Goal: Transaction & Acquisition: Register for event/course

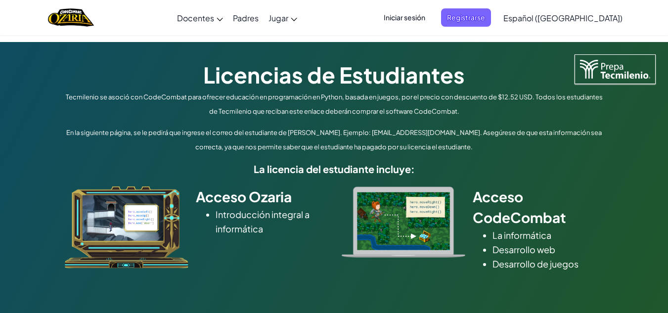
click at [251, 215] on li "Introducción integral a informática" at bounding box center [270, 221] width 111 height 29
click at [478, 18] on span "Registrarse" at bounding box center [466, 17] width 50 height 18
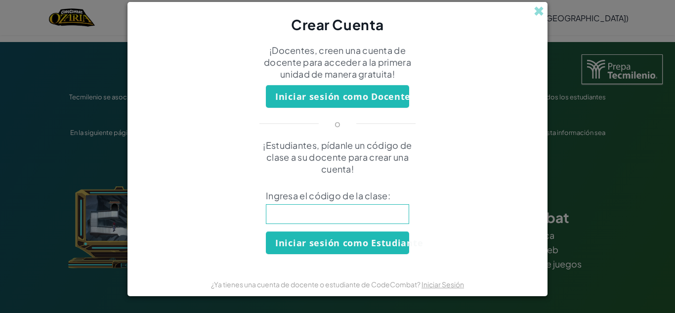
click at [342, 205] on input at bounding box center [337, 214] width 143 height 20
type input "FoodPlateBurn"
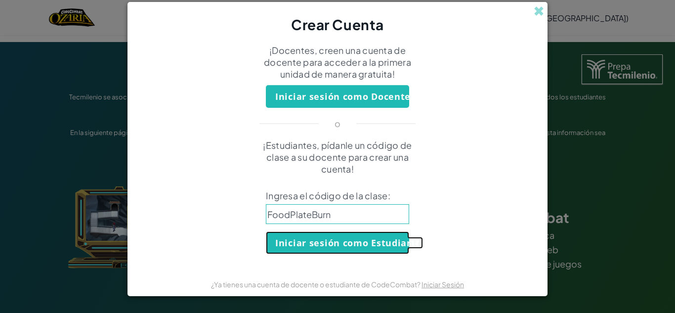
click at [305, 245] on button "Iniciar sesión como Estudiante" at bounding box center [337, 242] width 143 height 23
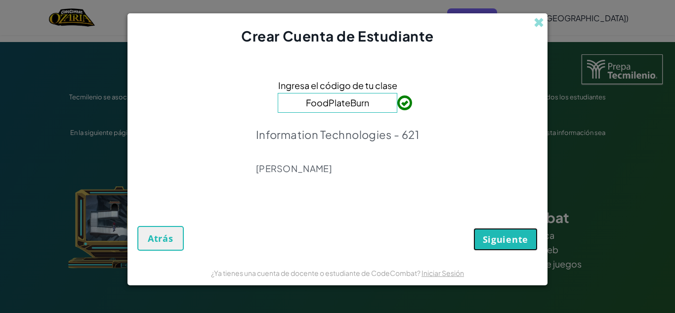
click at [509, 240] on span "Siguiente" at bounding box center [505, 239] width 45 height 12
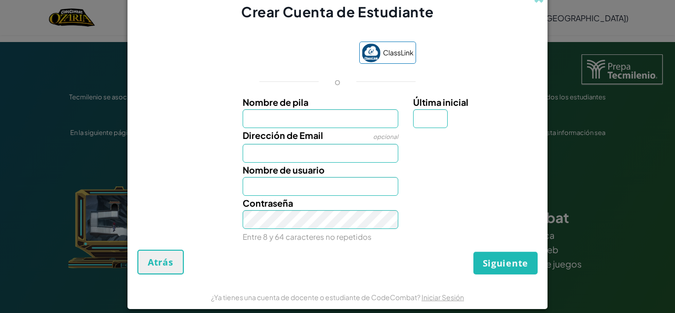
click at [459, 158] on div "Dirección de Email opcional" at bounding box center [337, 145] width 410 height 35
click at [331, 113] on input "Nombre de pila" at bounding box center [321, 118] width 156 height 19
type input "[PERSON_NAME]"
type input "S"
type input "FernandaS"
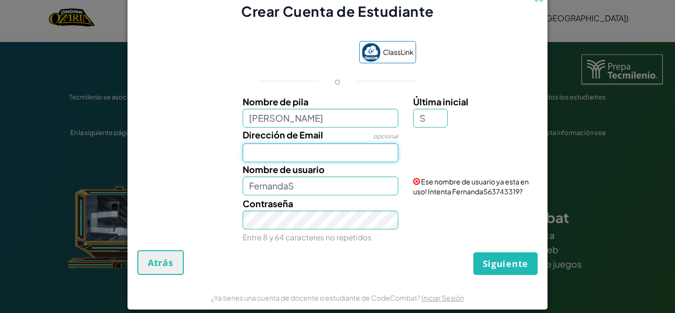
click at [330, 149] on input "Dirección de Email" at bounding box center [321, 152] width 156 height 19
type input "[EMAIL_ADDRESS][DOMAIN_NAME]"
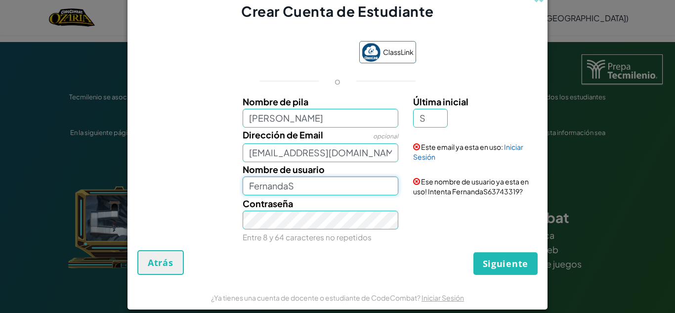
click at [288, 190] on input "FernandaS" at bounding box center [321, 185] width 156 height 19
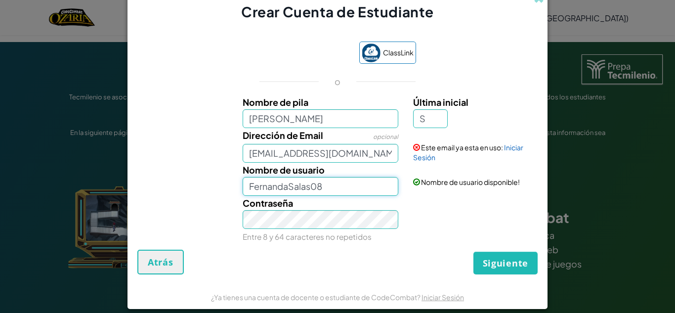
click at [372, 188] on input "FernandaSalas08" at bounding box center [321, 186] width 156 height 19
click at [320, 186] on input "FernandaSalas08FeSaPe*88*8" at bounding box center [321, 186] width 156 height 19
drag, startPoint x: 320, startPoint y: 186, endPoint x: 400, endPoint y: 191, distance: 80.7
click at [400, 191] on div "Nombre de usuario FernandaSalas08FeSaPe*88*8" at bounding box center [320, 179] width 171 height 33
drag, startPoint x: 400, startPoint y: 191, endPoint x: 308, endPoint y: 190, distance: 92.4
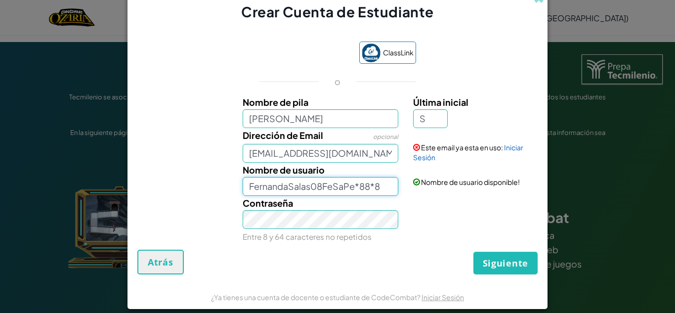
click at [308, 190] on div "Nombre de usuario FernandaSalas08FeSaPe*88*8" at bounding box center [320, 179] width 171 height 33
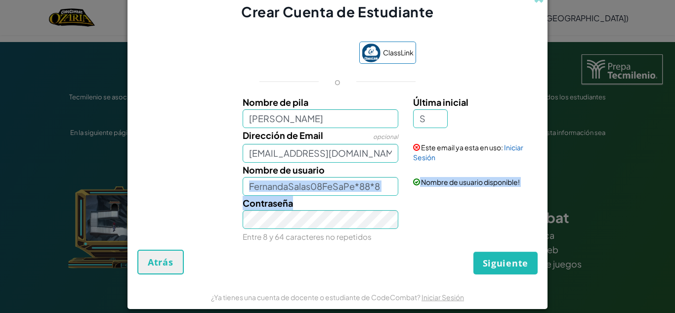
drag, startPoint x: 321, startPoint y: 203, endPoint x: 347, endPoint y: 180, distance: 34.7
click at [347, 180] on div "Nombre [PERSON_NAME] inicial S Dirección de Email opcional [EMAIL_ADDRESS][DOMA…" at bounding box center [337, 167] width 395 height 145
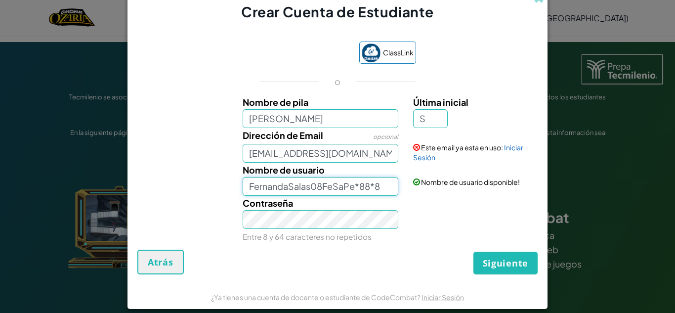
drag, startPoint x: 347, startPoint y: 180, endPoint x: 378, endPoint y: 186, distance: 31.7
click at [378, 186] on input "FernandaSalas08FeSaPe*88*8" at bounding box center [321, 186] width 156 height 19
click at [327, 196] on div "Contraseña Entre 8 y 64 caracteres no repetidos" at bounding box center [320, 220] width 171 height 48
drag, startPoint x: 320, startPoint y: 186, endPoint x: 382, endPoint y: 192, distance: 62.5
click at [382, 192] on input "FernandaSalas08FeSaPe*88*8" at bounding box center [321, 186] width 156 height 19
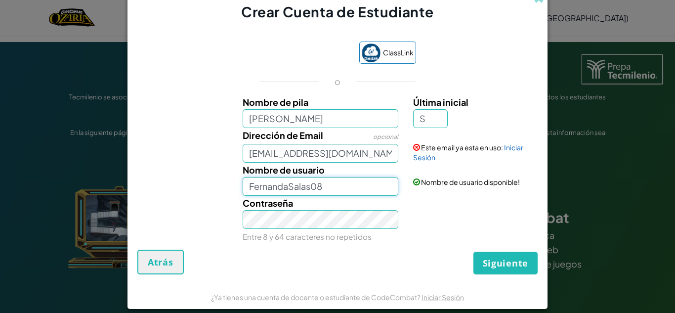
type input "FernandaSalas08"
click at [509, 147] on link "Iniciar Sesión" at bounding box center [468, 152] width 110 height 19
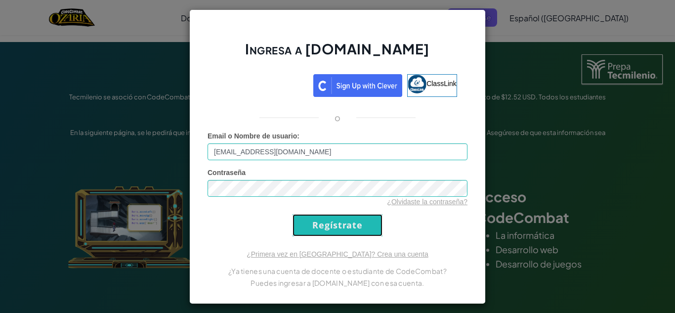
click at [327, 223] on input "Regístrate" at bounding box center [337, 225] width 90 height 22
